Goal: Transaction & Acquisition: Obtain resource

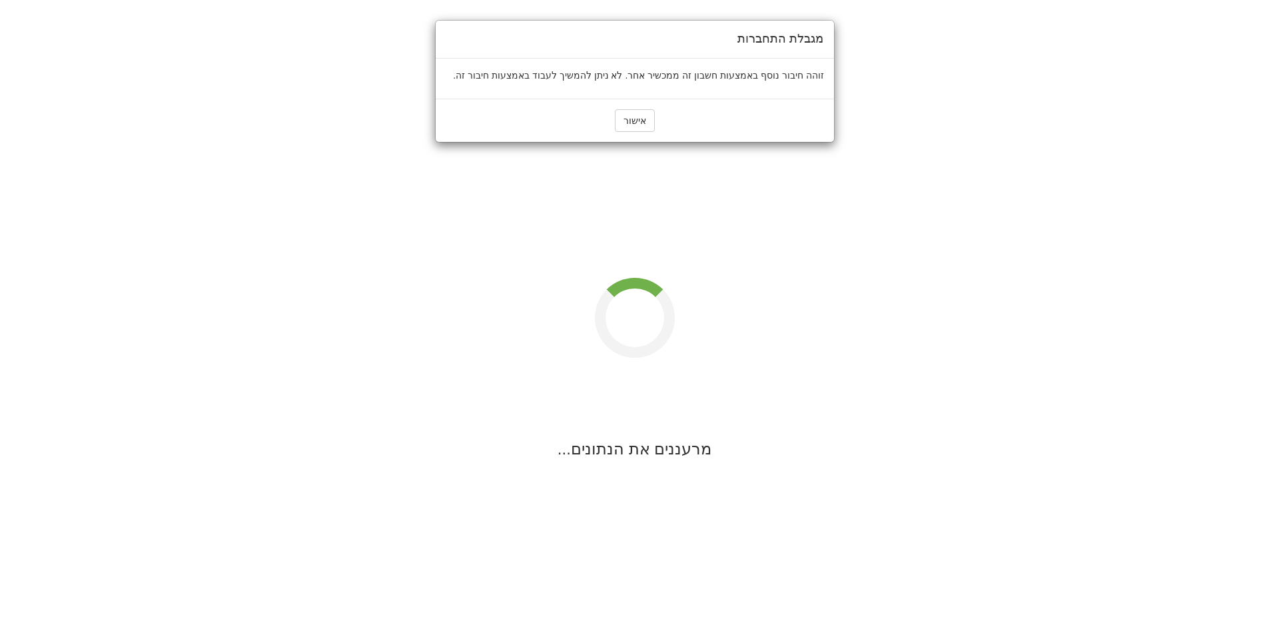
click at [756, 203] on div "מגבלת התחברות זוהה חיבור נוסף באמצעות חשבון זה ממכשיר אחר. לא ניתן להמשיך לעבוד…" at bounding box center [634, 317] width 1269 height 635
click at [634, 123] on button "אישור" at bounding box center [635, 120] width 40 height 23
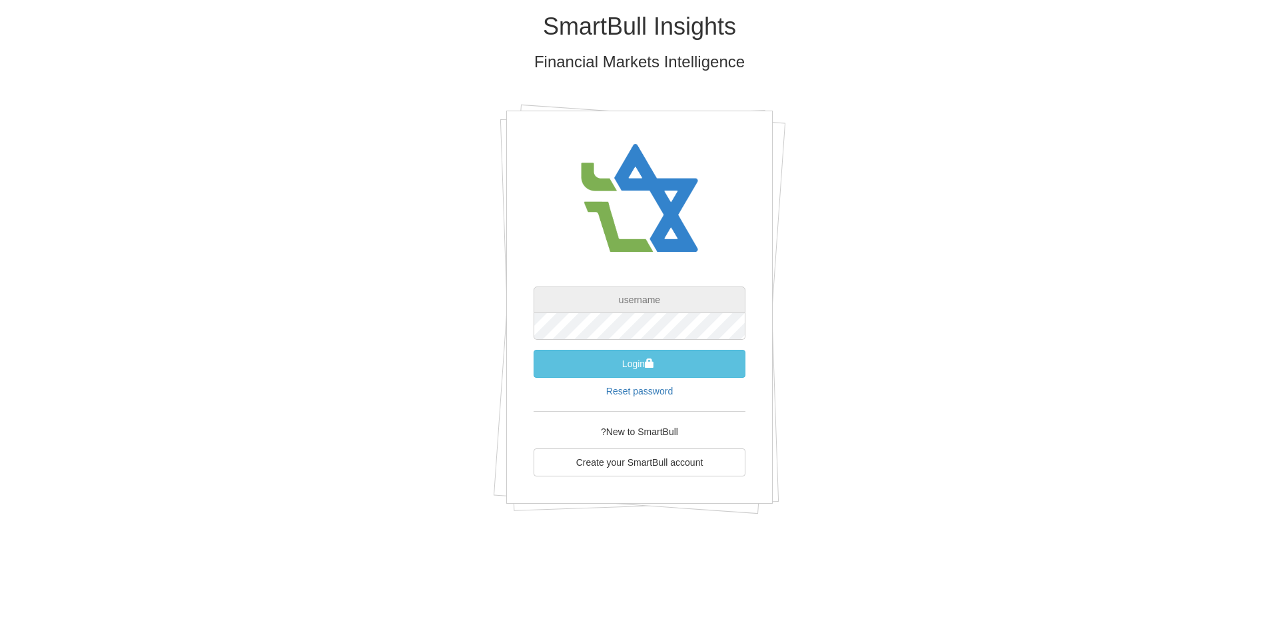
type input "[PERSON_NAME][EMAIL_ADDRESS][DOMAIN_NAME]"
click at [643, 311] on input "[PERSON_NAME][EMAIL_ADDRESS][DOMAIN_NAME]" at bounding box center [640, 299] width 212 height 27
click at [882, 330] on div "SmartBull Insights Financial Markets Intelligence [PERSON_NAME][EMAIL_ADDRESS][…" at bounding box center [639, 268] width 779 height 537
click at [715, 358] on button "Login" at bounding box center [640, 364] width 212 height 28
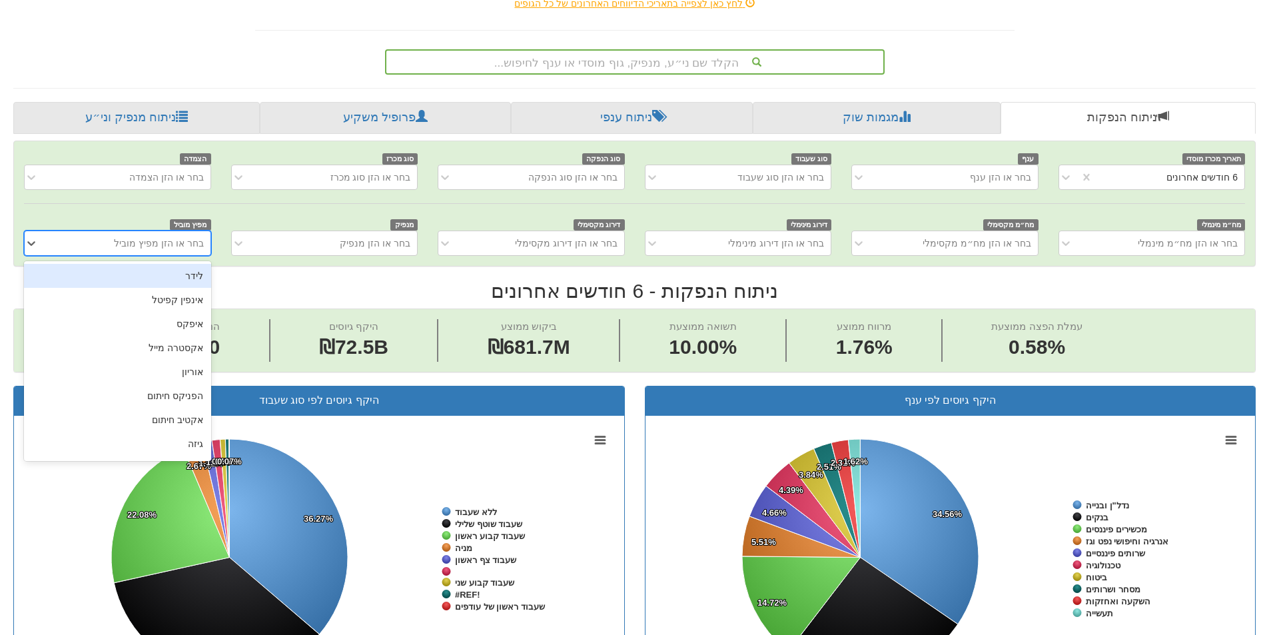
click at [186, 251] on div "בחר או הזן מפיץ מוביל" at bounding box center [127, 242] width 165 height 21
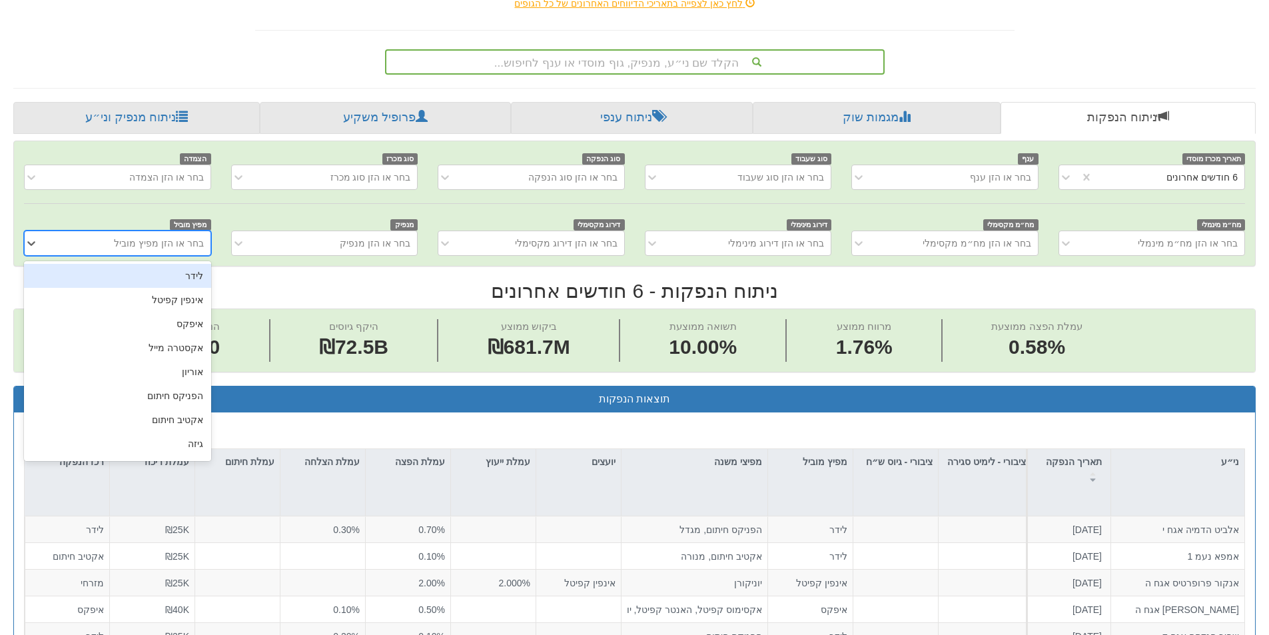
scroll to position [0, 2428]
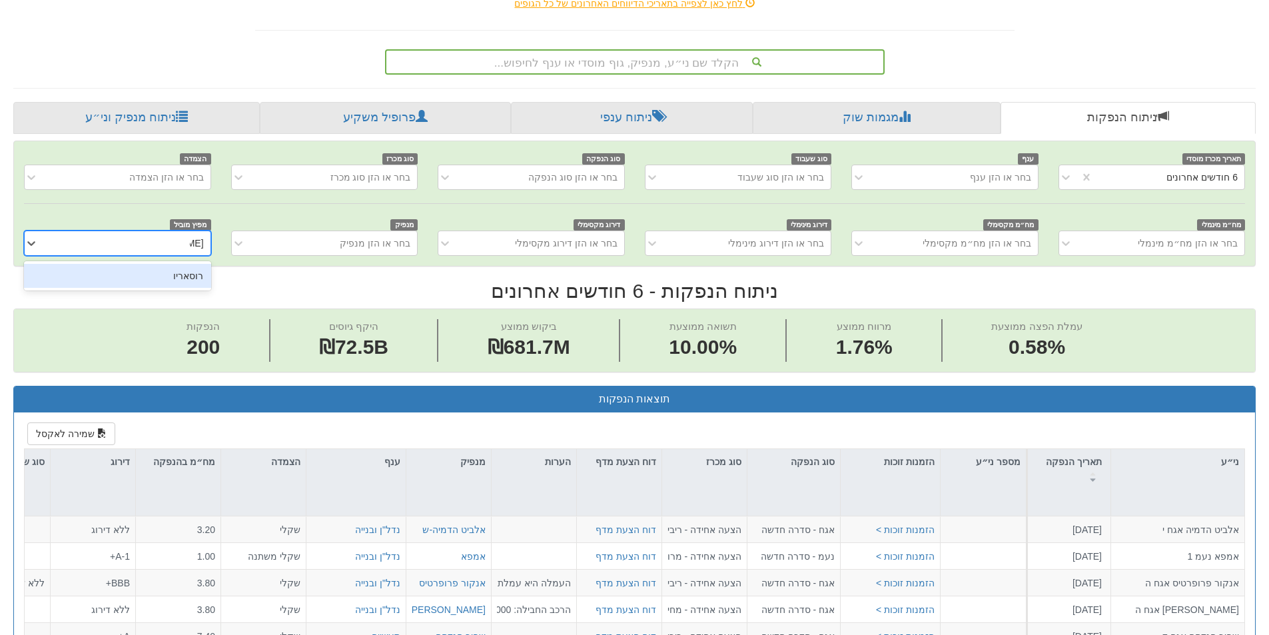
type input "רוסא"
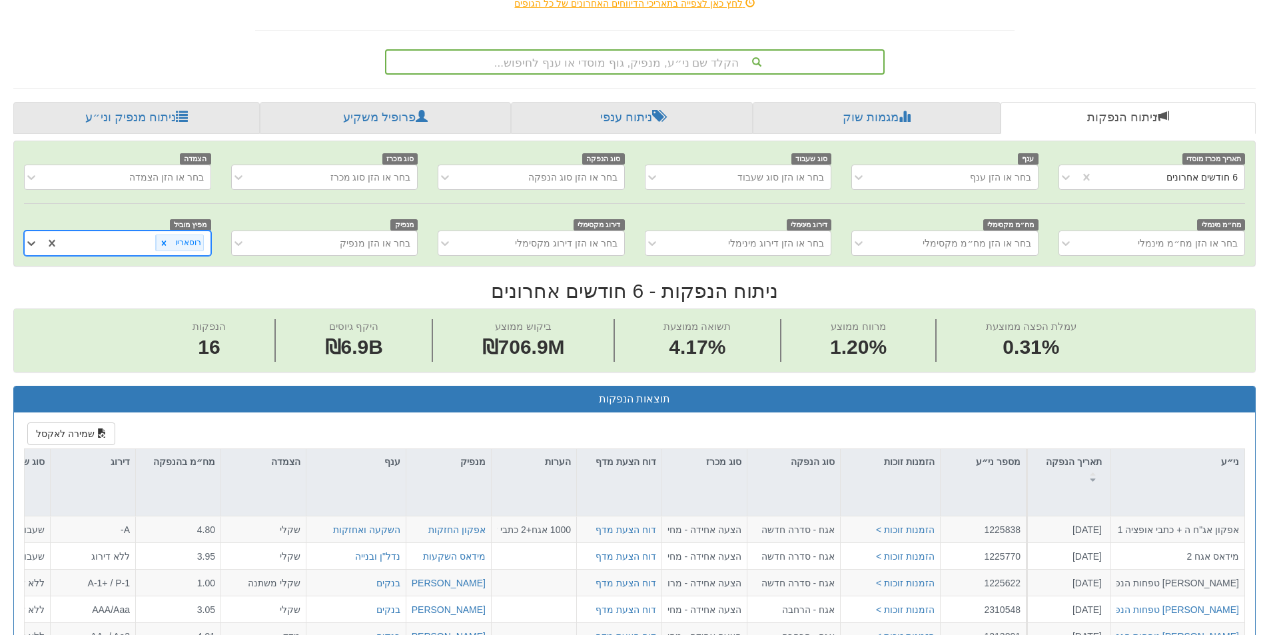
scroll to position [0, -162]
click at [1107, 173] on div "6 חודשים אחרונים" at bounding box center [1168, 177] width 151 height 21
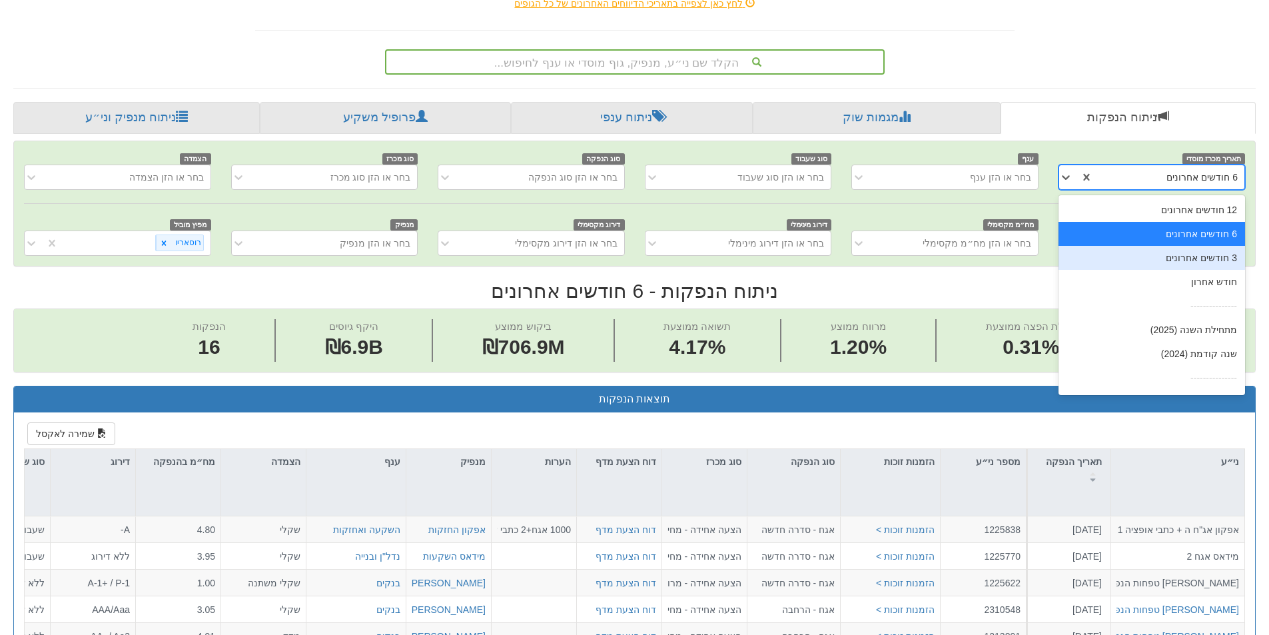
click at [1126, 253] on div "3 חודשים אחרונים" at bounding box center [1152, 258] width 187 height 24
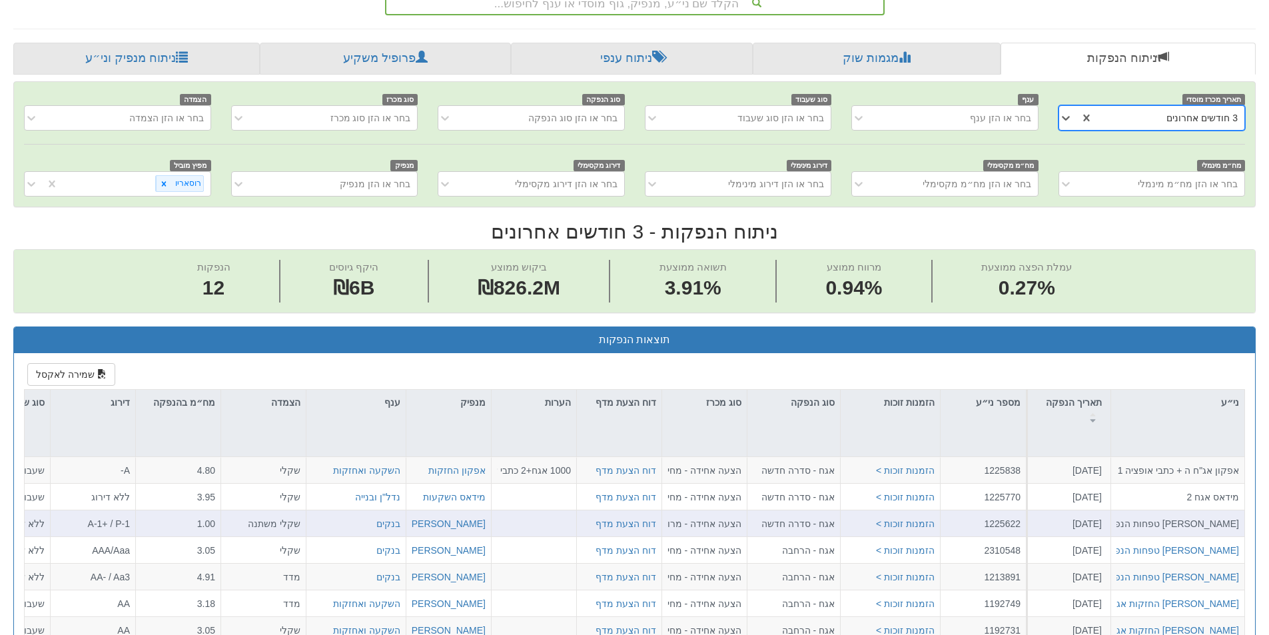
scroll to position [400, 0]
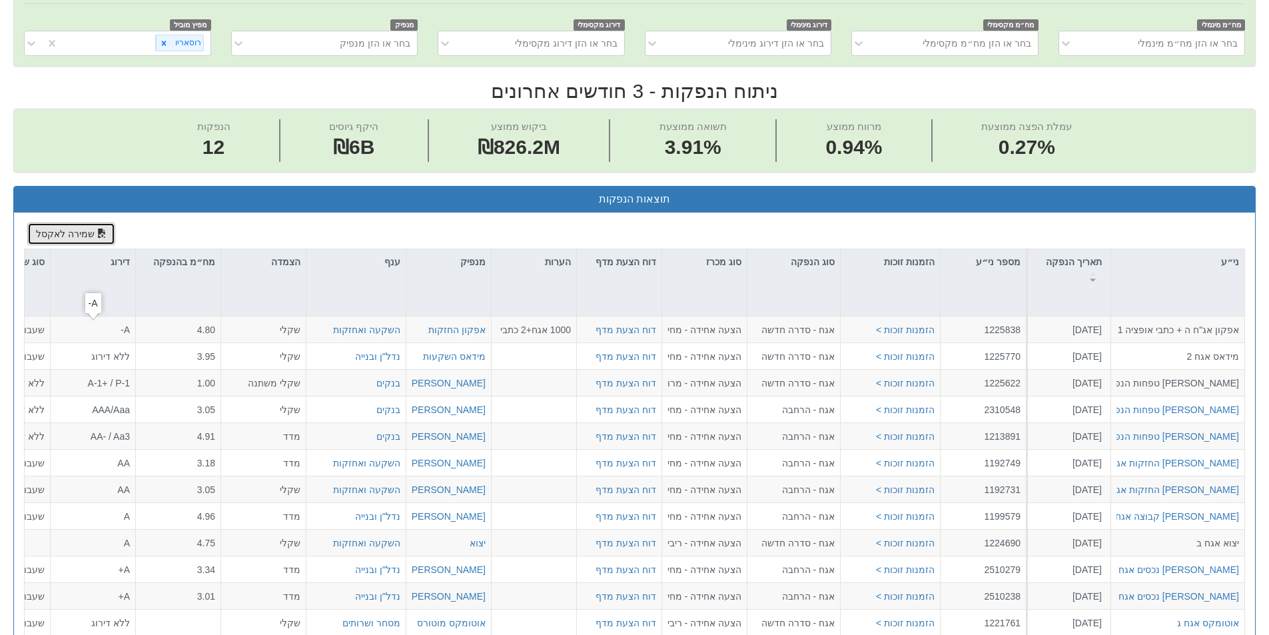
click at [101, 227] on button "שמירה לאקסל" at bounding box center [71, 233] width 88 height 23
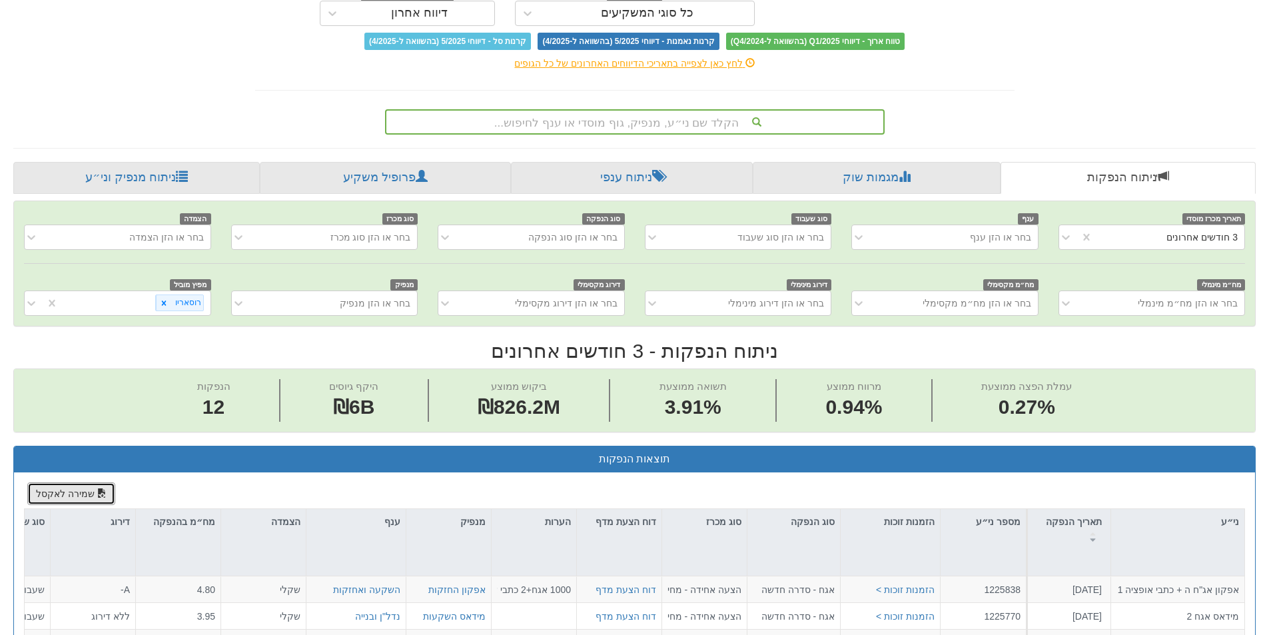
scroll to position [133, 0]
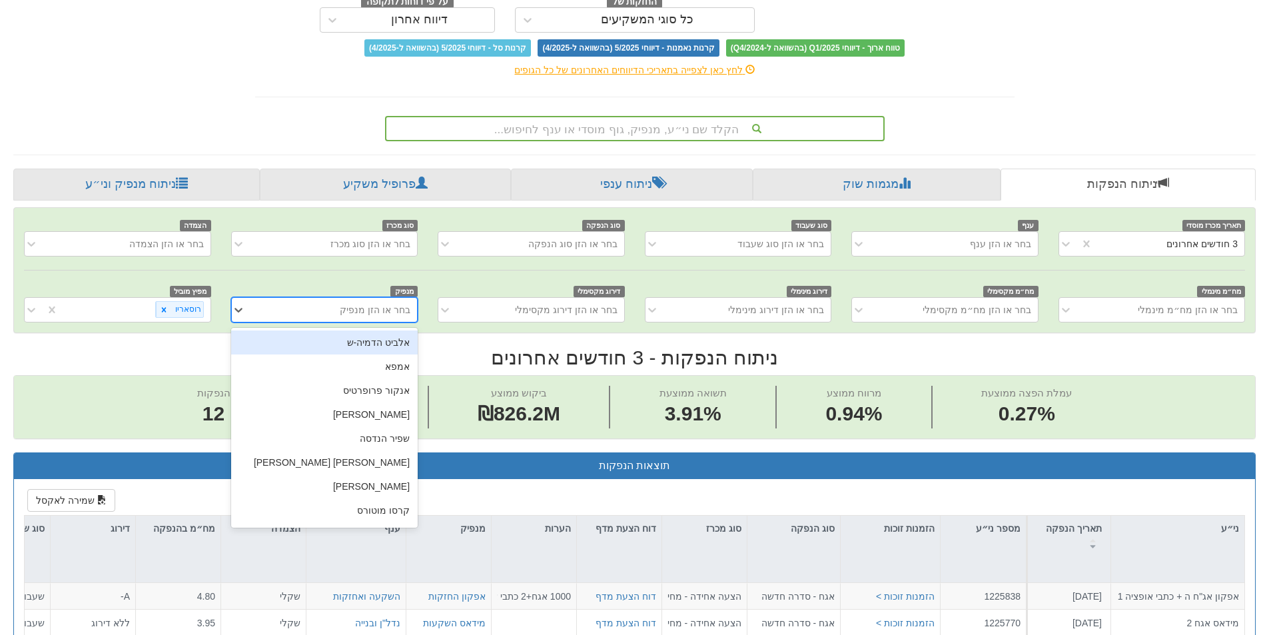
click at [365, 302] on div "בחר או הזן מנפיק" at bounding box center [334, 309] width 165 height 21
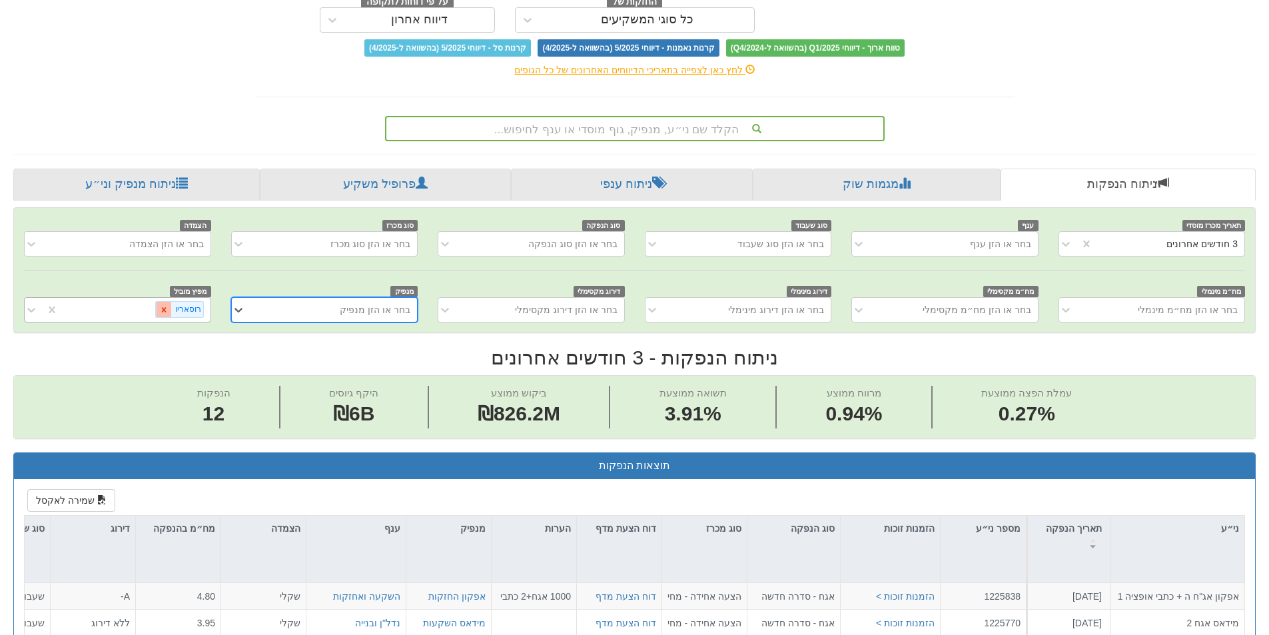
click at [169, 306] on icon at bounding box center [163, 309] width 9 height 9
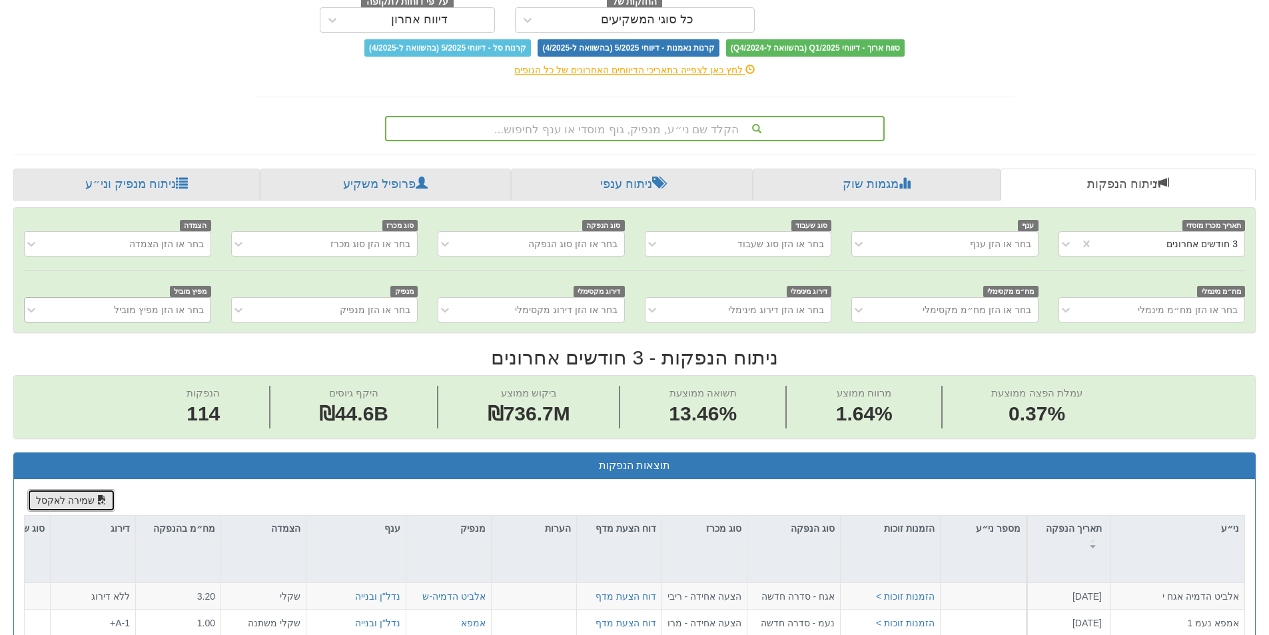
click at [67, 498] on button "שמירה לאקסל" at bounding box center [71, 500] width 88 height 23
